Goal: Transaction & Acquisition: Purchase product/service

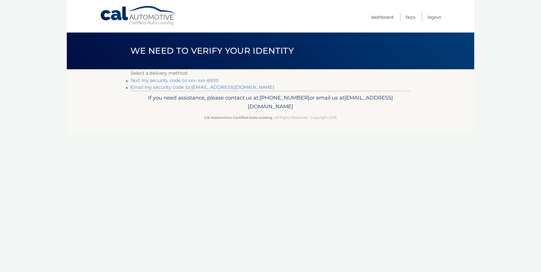
click at [178, 80] on link "Text my security code to xxx-xxx-6920" at bounding box center [174, 80] width 88 height 5
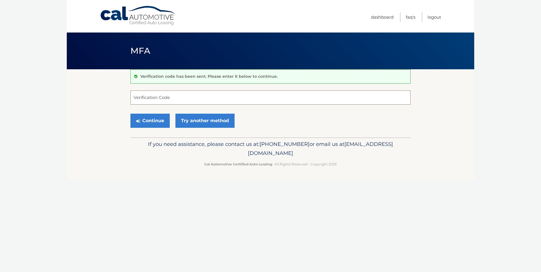
click at [149, 100] on input "Verification Code" at bounding box center [270, 97] width 280 height 14
type input "728247"
click at [157, 122] on button "Continue" at bounding box center [149, 121] width 39 height 14
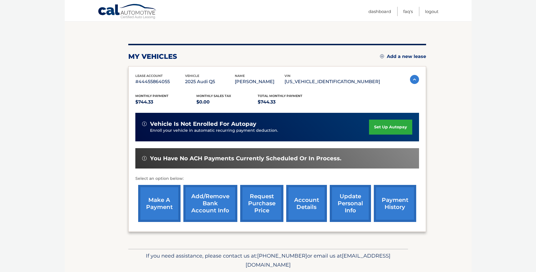
scroll to position [57, 0]
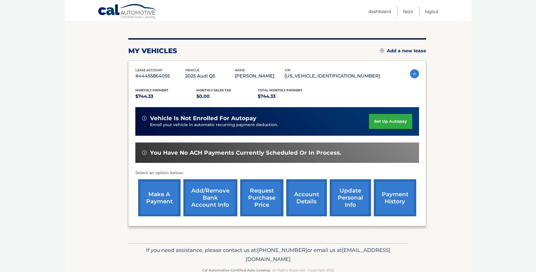
click at [161, 196] on link "make a payment" at bounding box center [159, 197] width 42 height 37
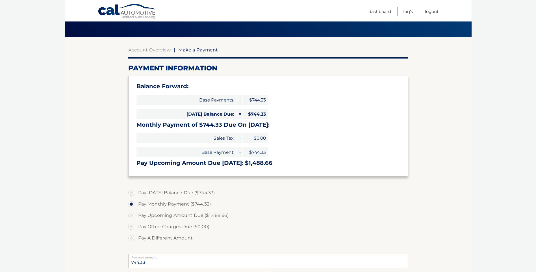
scroll to position [85, 0]
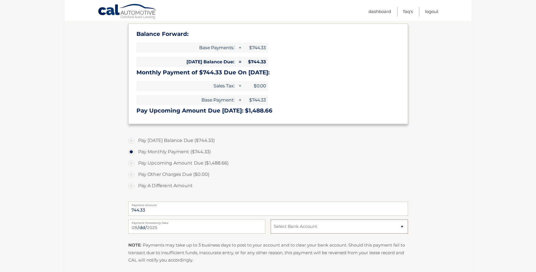
click at [379, 230] on select "Select Bank Account Checking AMBOY BANK *****2621 Checking JPMORGAN CHASE BANK,…" at bounding box center [339, 226] width 137 height 14
select select "ZTkzNzJjNjktZTc5Yi00NmY2LTk5OWEtZTYzMTI2MzM3YjVk"
click at [271, 219] on select "Select Bank Account Checking AMBOY BANK *****2621 Checking JPMORGAN CHASE BANK,…" at bounding box center [339, 226] width 137 height 14
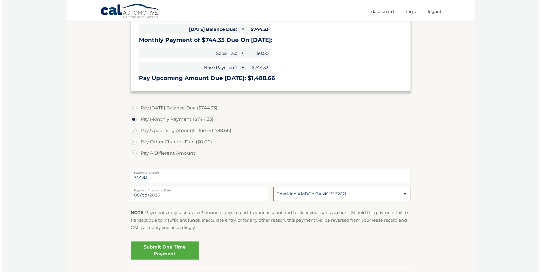
scroll to position [156, 0]
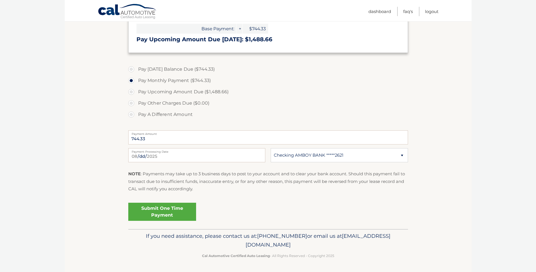
click at [167, 208] on link "Submit One Time Payment" at bounding box center [162, 212] width 68 height 18
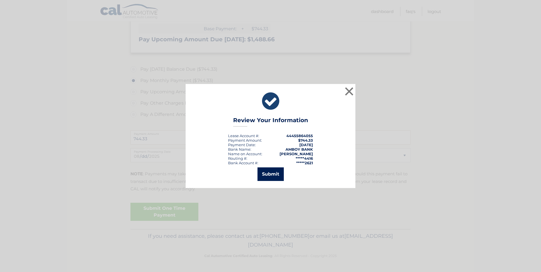
click at [271, 174] on button "Submit" at bounding box center [270, 174] width 26 height 14
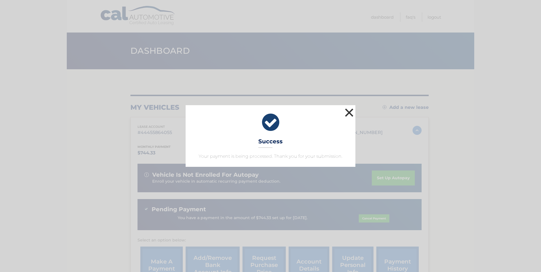
click at [350, 110] on button "×" at bounding box center [348, 112] width 11 height 11
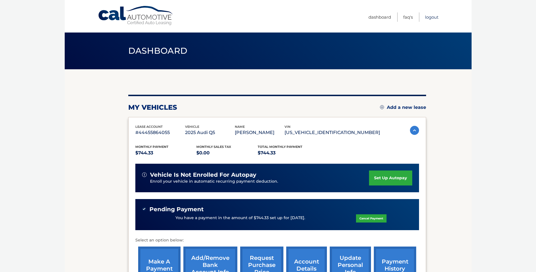
click at [431, 18] on link "Logout" at bounding box center [432, 16] width 14 height 9
